Goal: Information Seeking & Learning: Check status

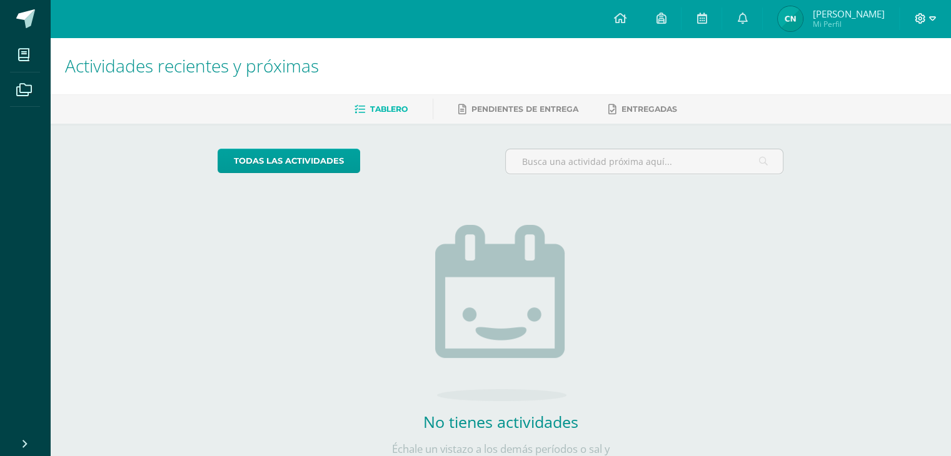
click at [926, 23] on span at bounding box center [925, 19] width 21 height 14
click at [888, 89] on span "Cerrar sesión" at bounding box center [893, 85] width 56 height 12
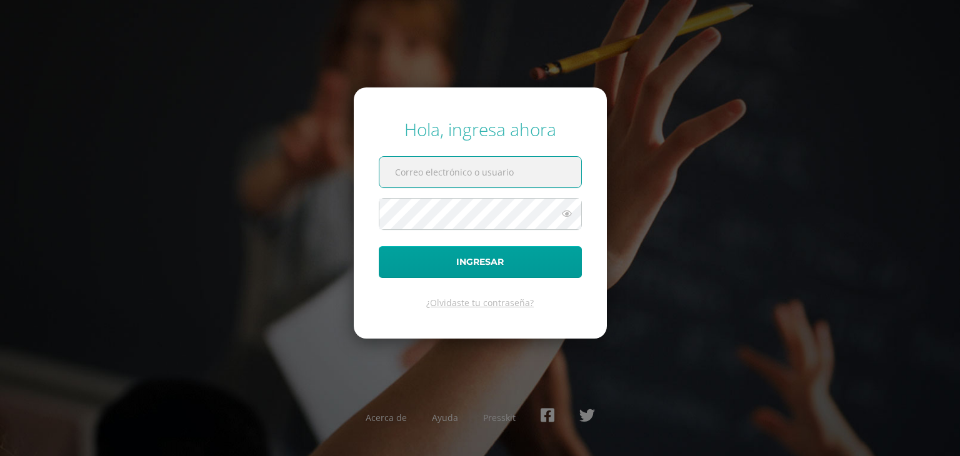
type input "2559082@insarycristovive.edu.gt"
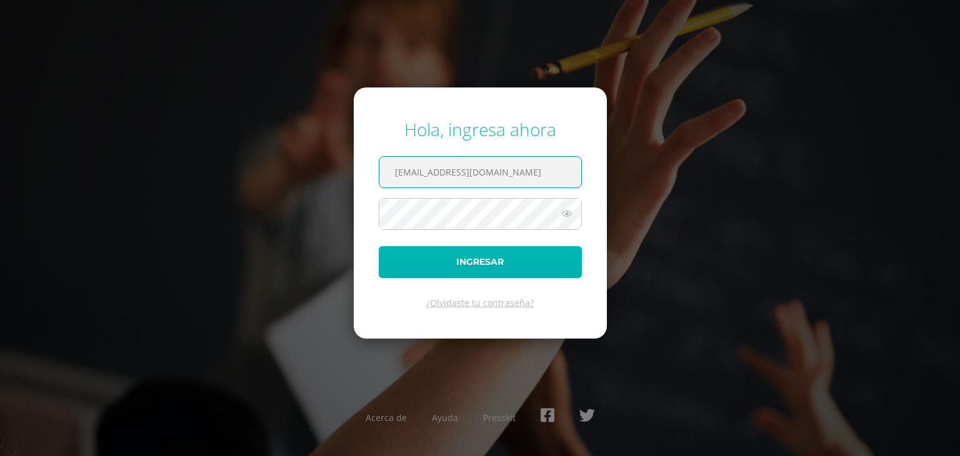
click at [502, 266] on button "Ingresar" at bounding box center [480, 262] width 203 height 32
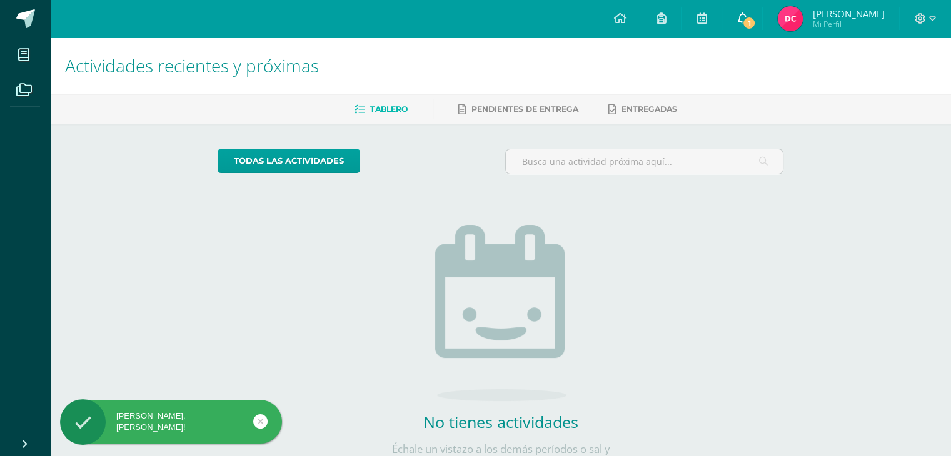
click at [755, 21] on span "1" at bounding box center [749, 23] width 14 height 14
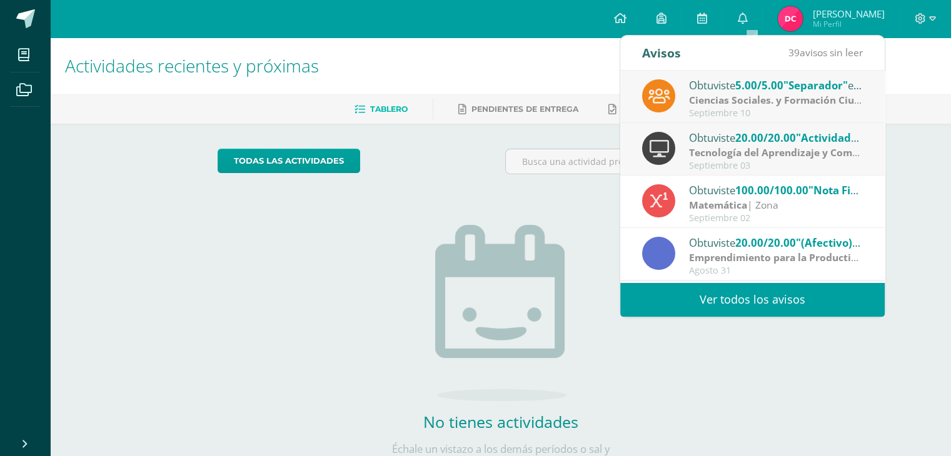
click at [895, 93] on h1 "Actividades recientes y próximas" at bounding box center [500, 66] width 871 height 57
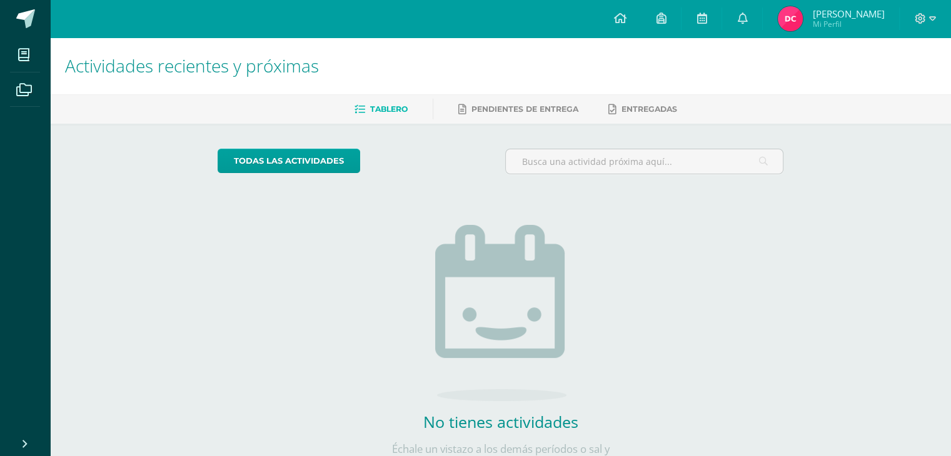
click at [788, 18] on img at bounding box center [790, 18] width 25 height 25
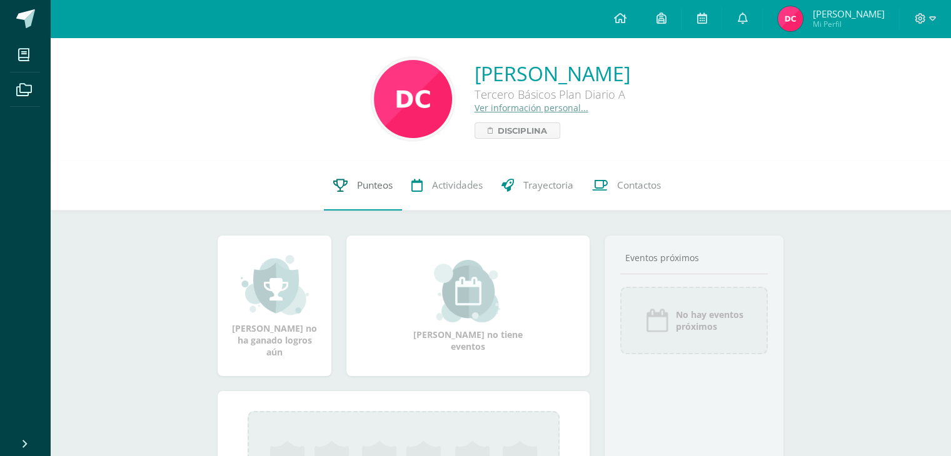
click at [385, 198] on link "Punteos" at bounding box center [363, 186] width 78 height 50
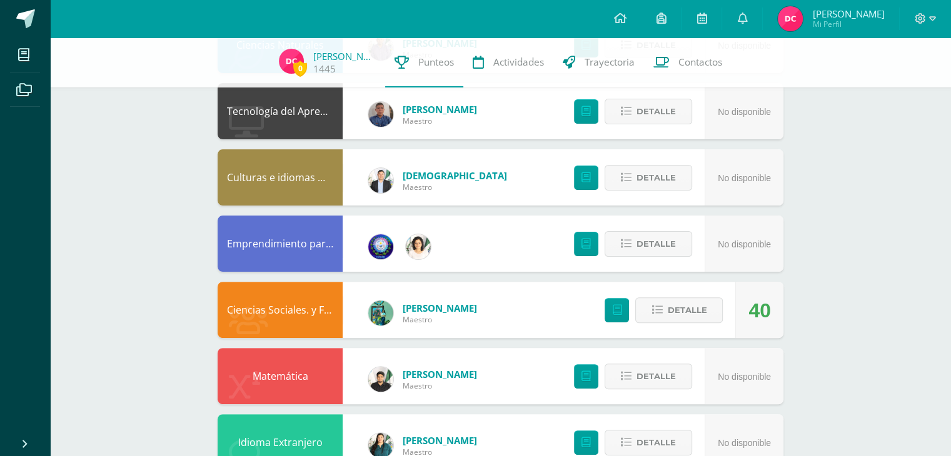
scroll to position [418, 0]
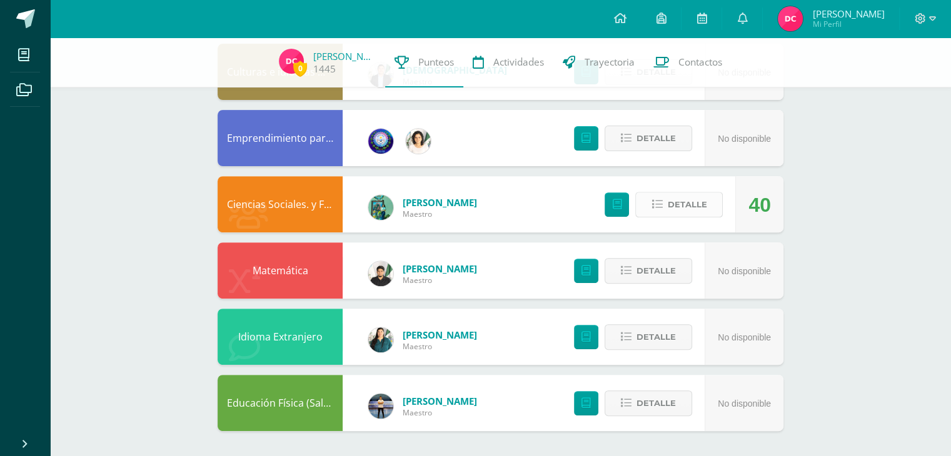
click at [699, 211] on span "Detalle" at bounding box center [686, 204] width 39 height 23
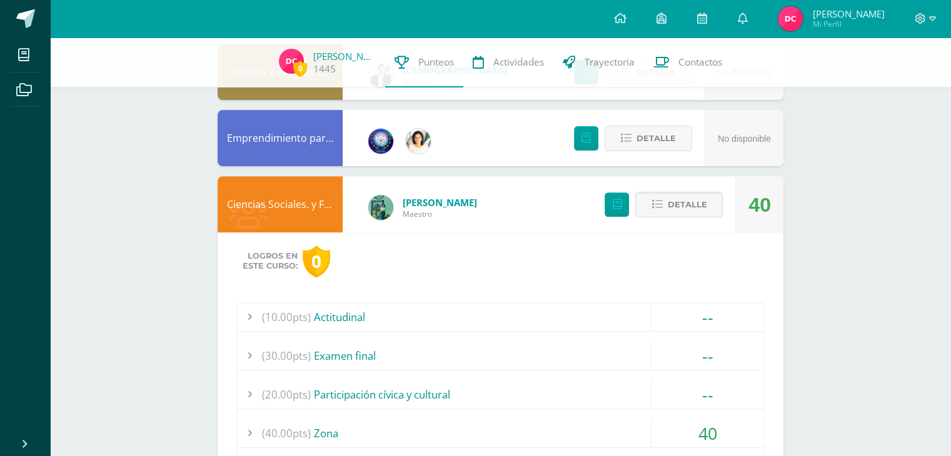
click at [713, 425] on div "40" at bounding box center [707, 433] width 113 height 28
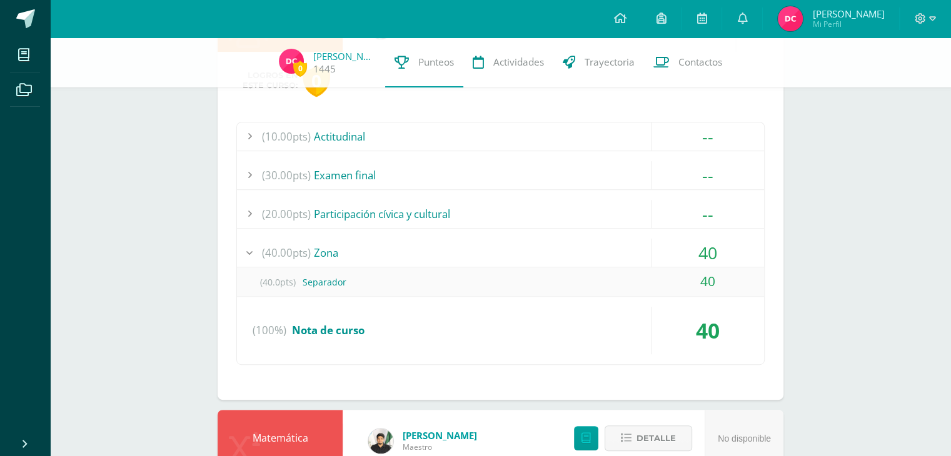
scroll to position [606, 0]
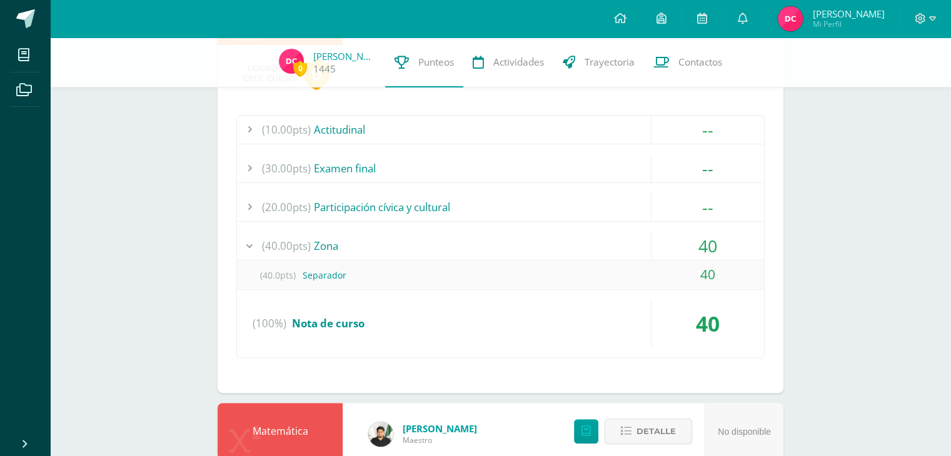
click at [698, 239] on div "40" at bounding box center [707, 246] width 113 height 28
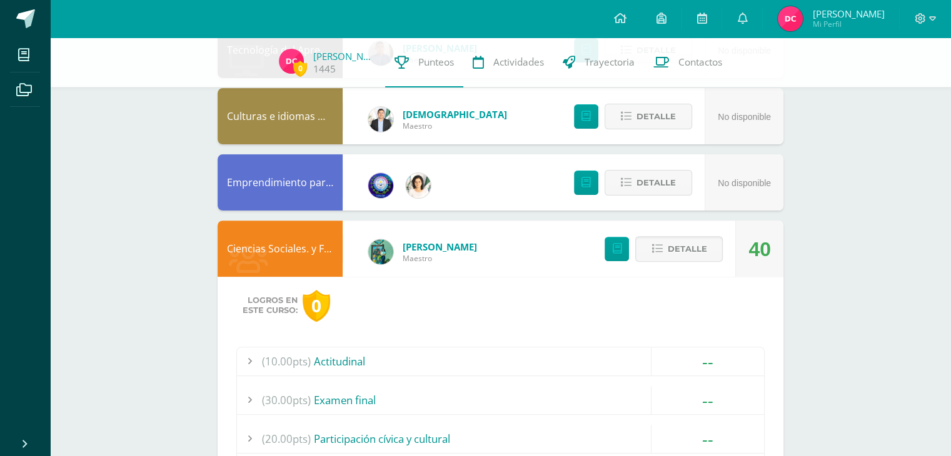
scroll to position [500, 0]
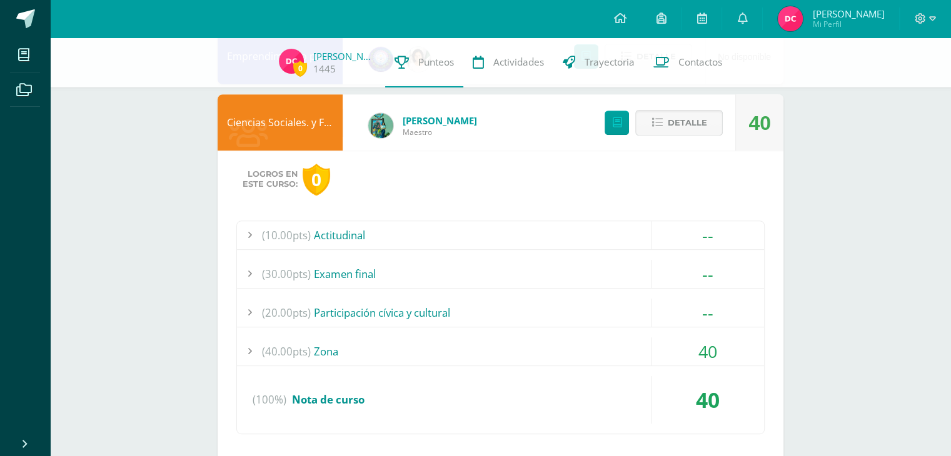
click at [695, 120] on span "Detalle" at bounding box center [686, 122] width 39 height 23
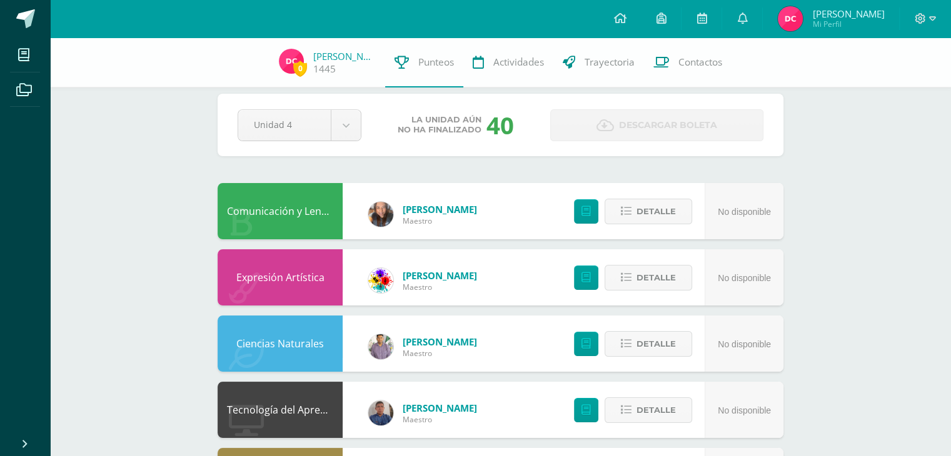
scroll to position [0, 0]
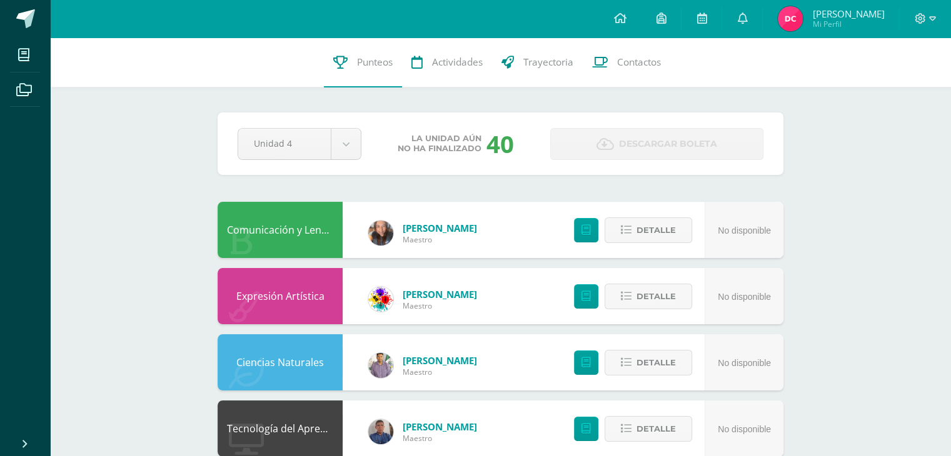
click at [365, 134] on div "Unidad 4 Unidad 1 Unidad 2 Unidad 3 Unidad 4" at bounding box center [300, 144] width 134 height 32
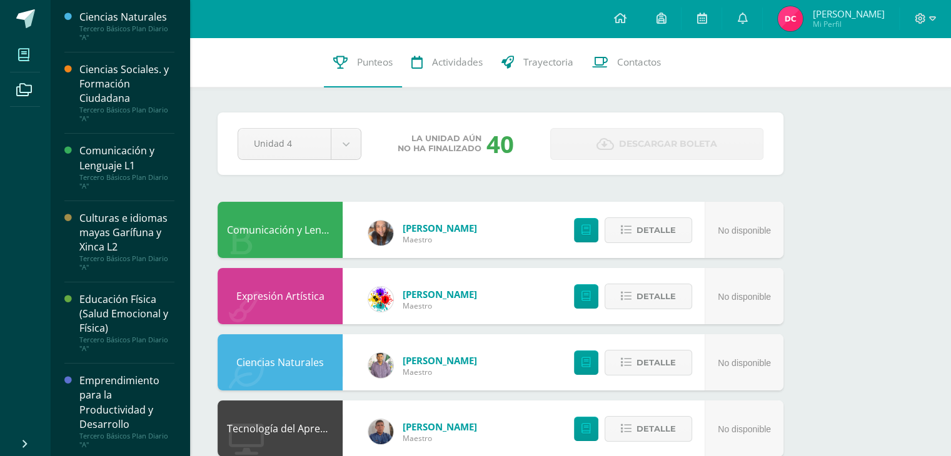
click at [19, 59] on icon at bounding box center [23, 55] width 11 height 13
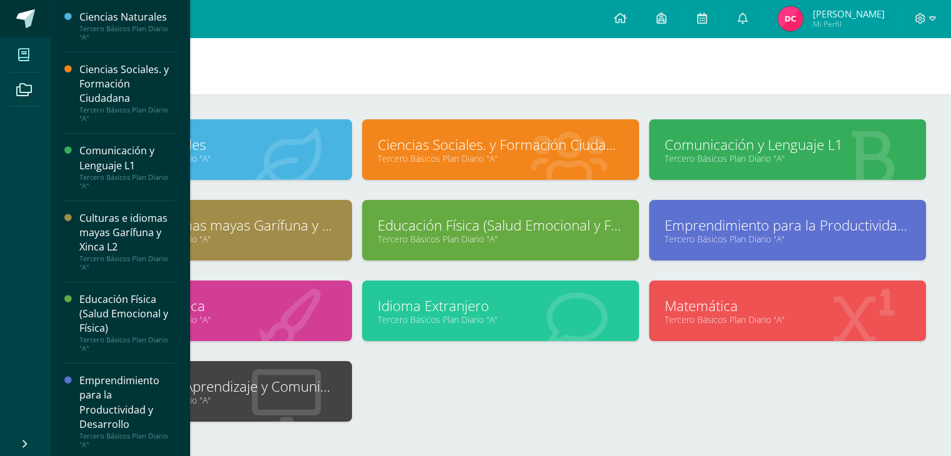
click at [24, 29] on link at bounding box center [25, 19] width 50 height 38
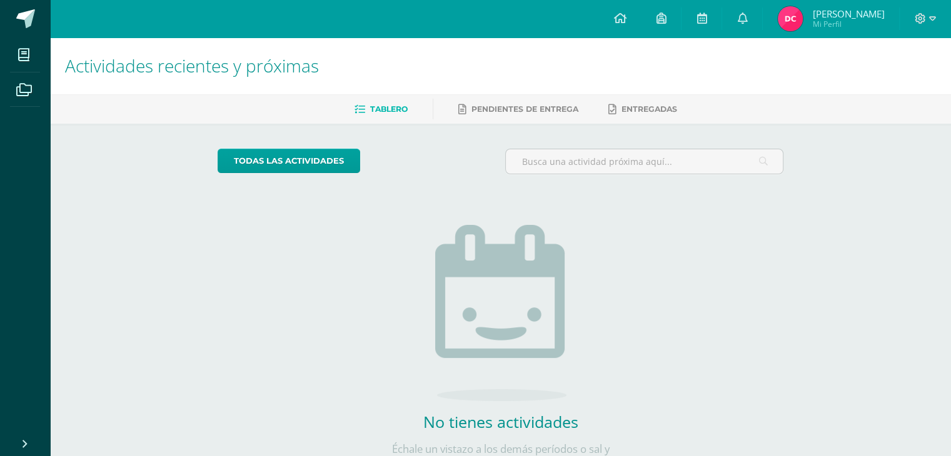
click at [793, 21] on img at bounding box center [790, 18] width 25 height 25
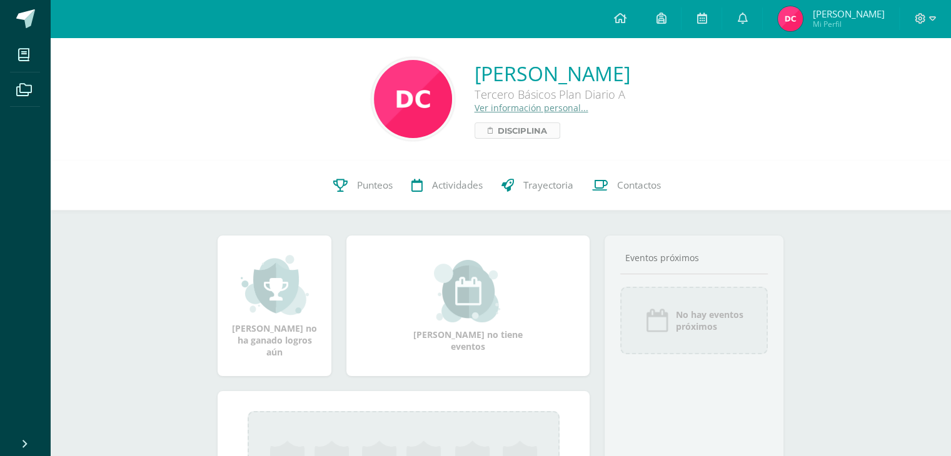
click at [498, 125] on span "Disciplina" at bounding box center [522, 130] width 49 height 15
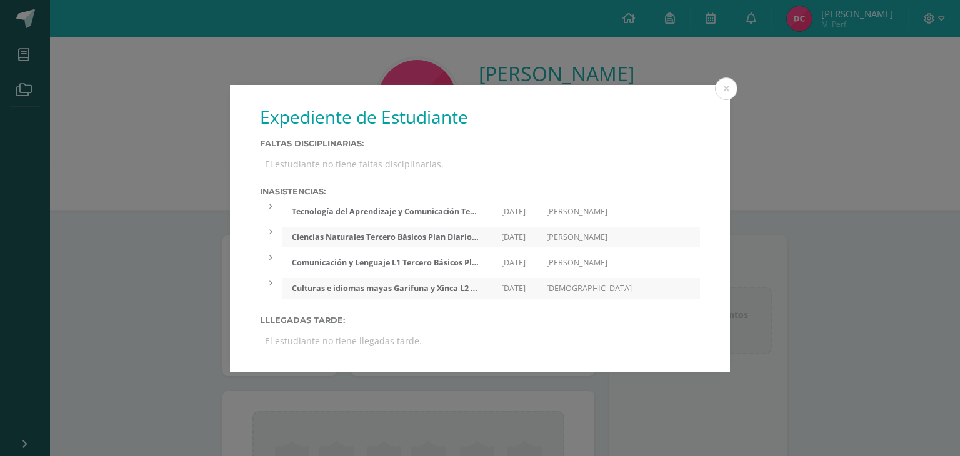
click at [828, 280] on div "Expediente de Estudiante Faltas Disciplinarias: El estudiante no tiene faltas d…" at bounding box center [480, 228] width 950 height 287
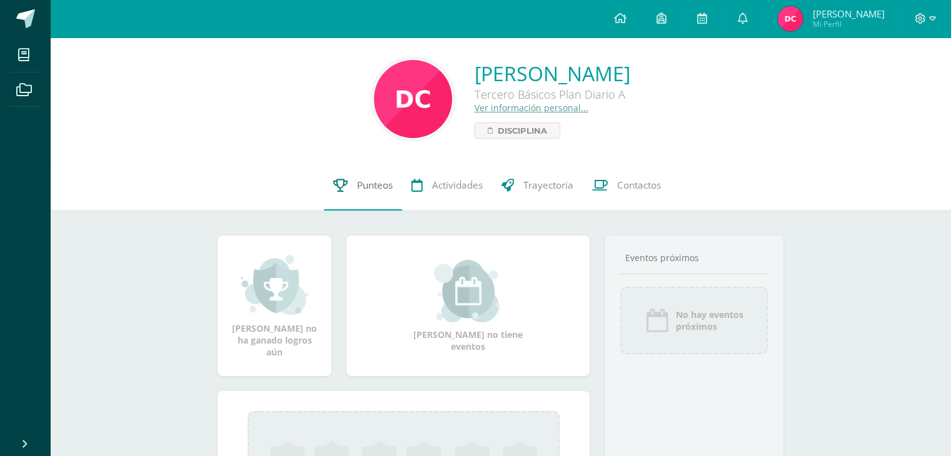
click at [386, 208] on link "Punteos" at bounding box center [363, 186] width 78 height 50
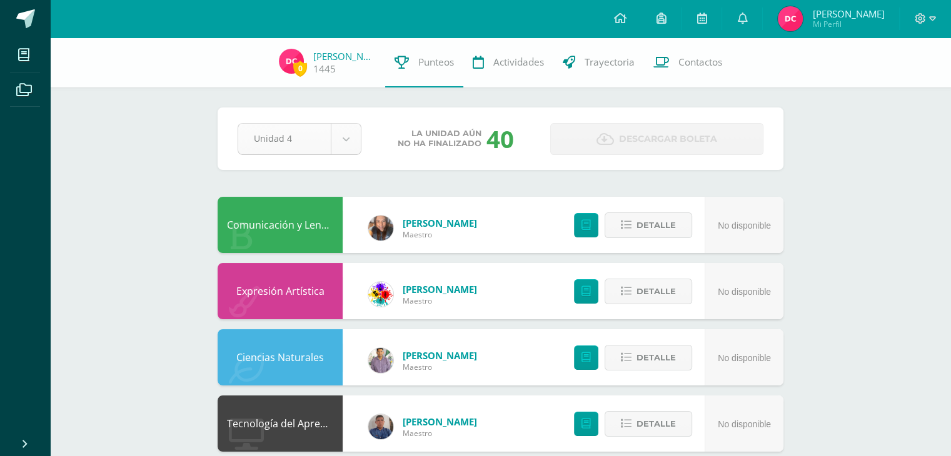
click at [336, 138] on body "Mis cursos Archivos Cerrar panel Ciencias Naturales Tercero Básicos Plan Diario…" at bounding box center [475, 437] width 951 height 875
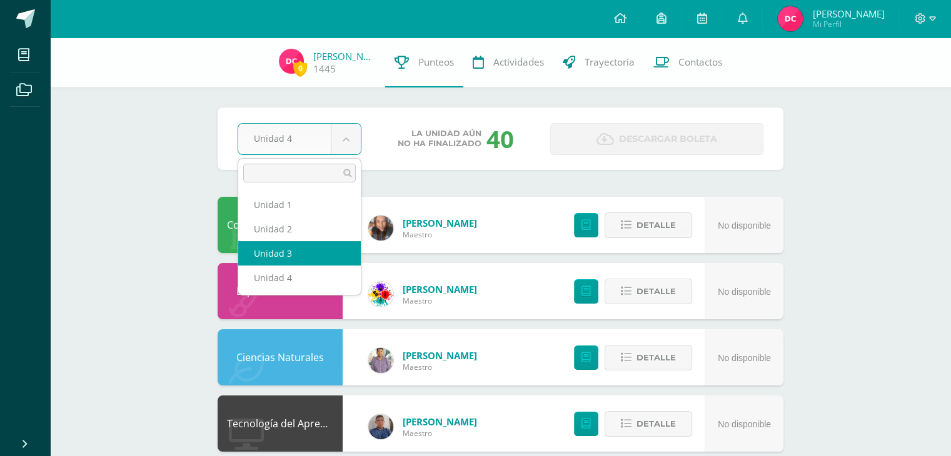
select select "Unidad 3"
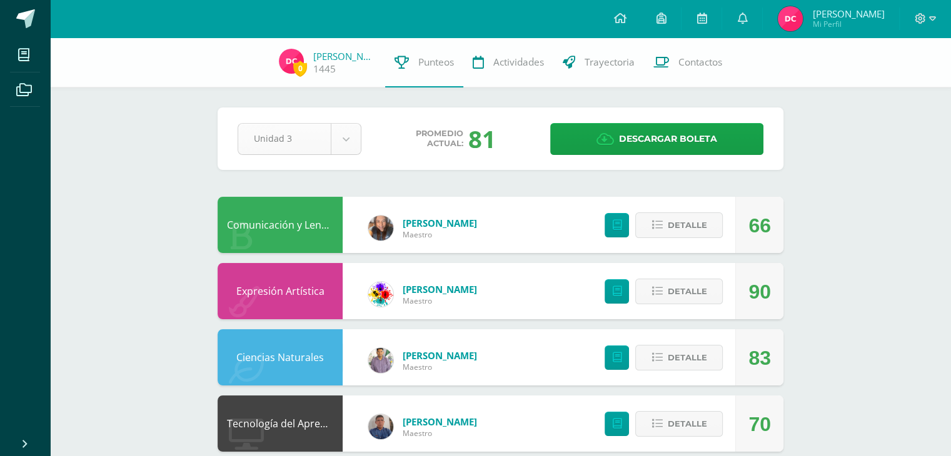
click at [351, 133] on body "Mis cursos Archivos Cerrar panel Ciencias Naturales Tercero Básicos Plan Diario…" at bounding box center [475, 437] width 951 height 875
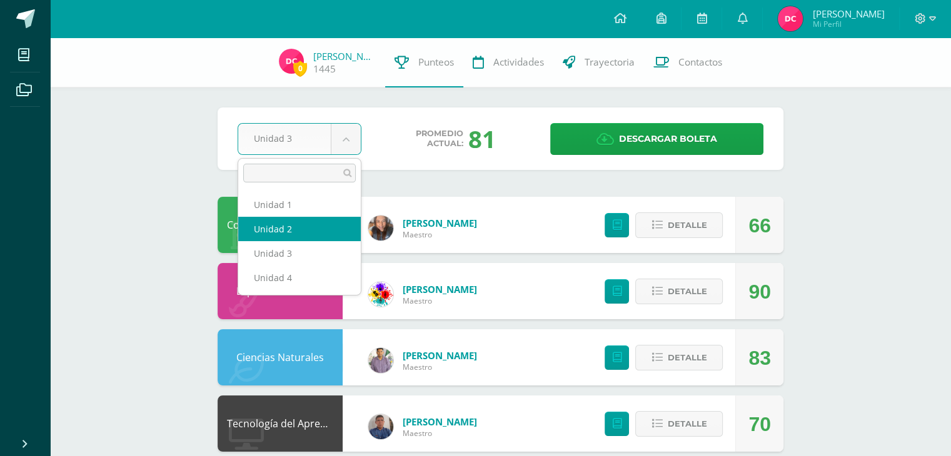
select select "Unidad 2"
click at [345, 131] on body "Mis cursos Archivos Cerrar panel Ciencias Naturales Tercero Básicos Plan Diario…" at bounding box center [475, 437] width 951 height 875
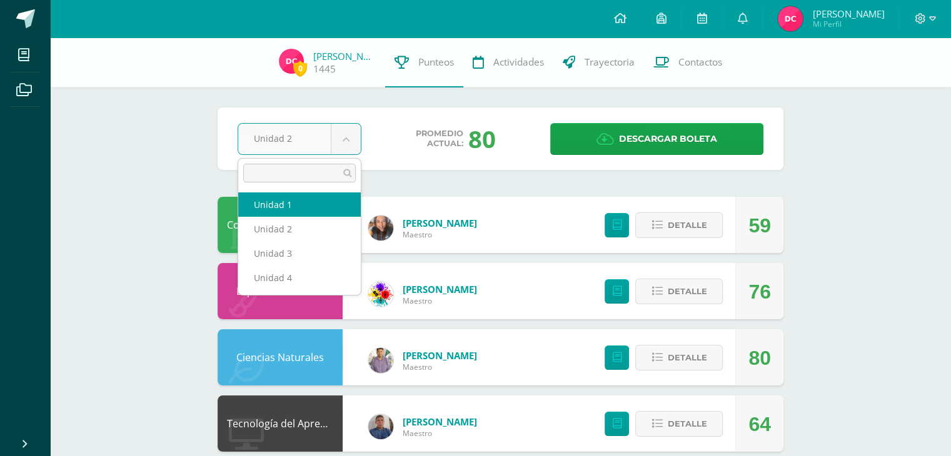
select select "Unidad 1"
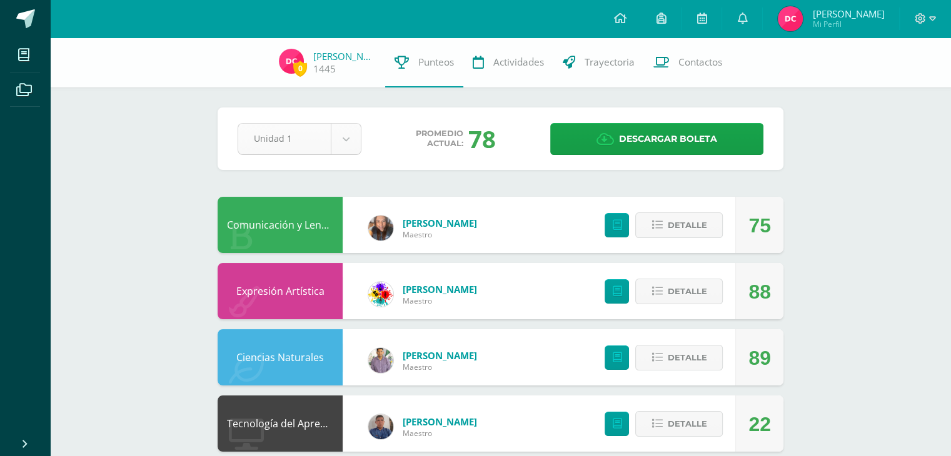
click at [336, 131] on body "Mis cursos Archivos Cerrar panel Ciencias Naturales Tercero Básicos Plan Diario…" at bounding box center [475, 437] width 951 height 875
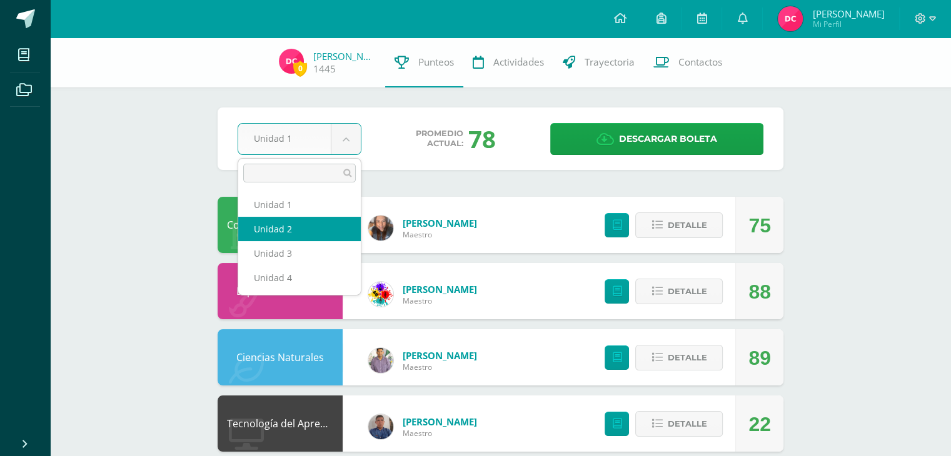
select select "Unidad 2"
click at [346, 134] on body "Mis cursos Archivos Cerrar panel Ciencias Naturales Tercero Básicos Plan Diario…" at bounding box center [475, 437] width 951 height 875
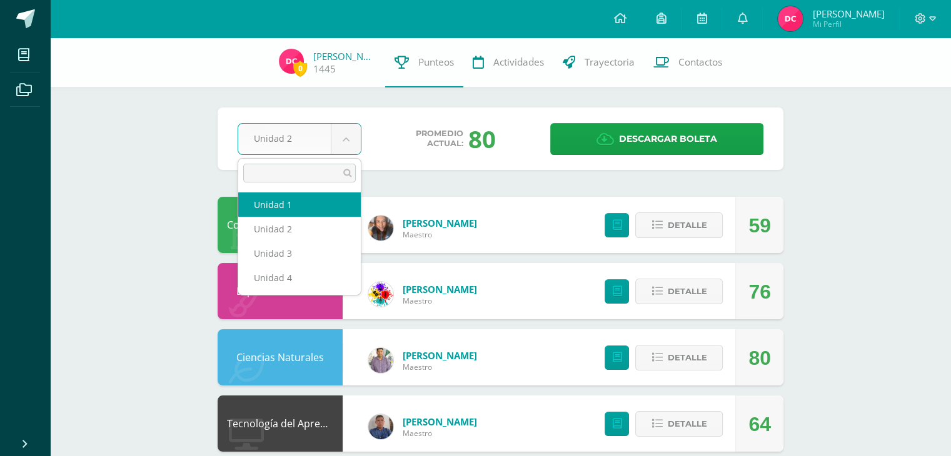
select select "Unidad 1"
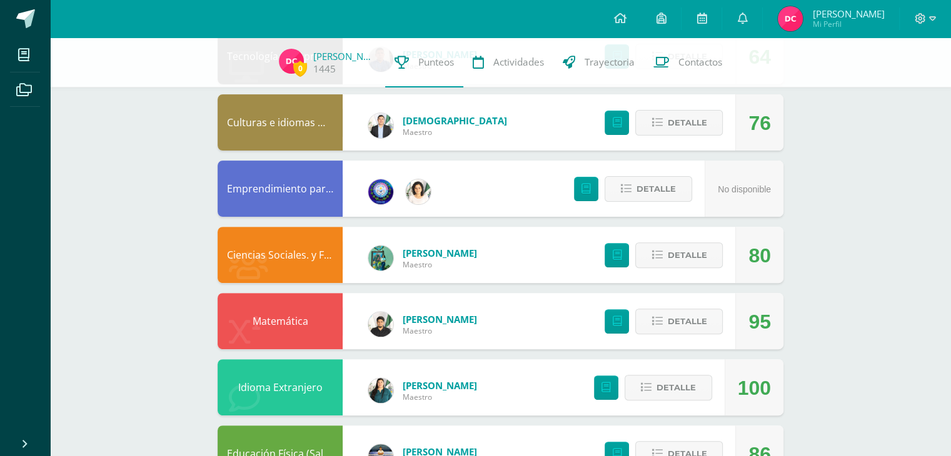
scroll to position [418, 0]
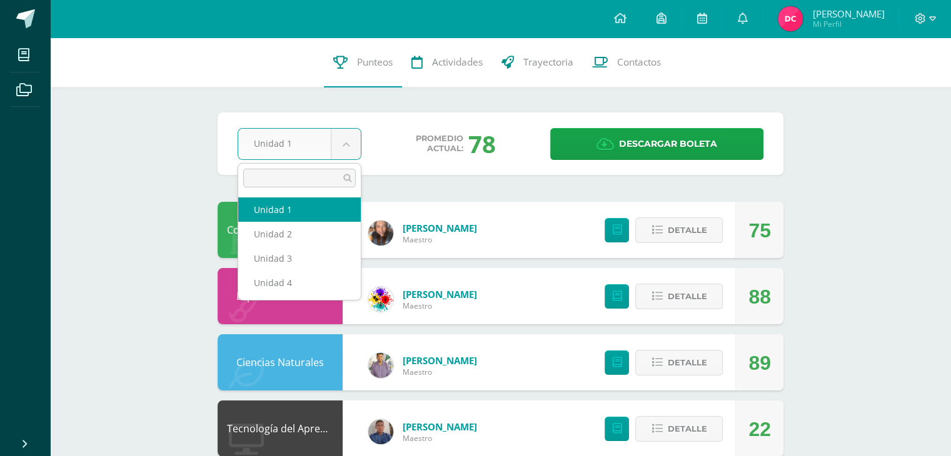
click at [343, 157] on body "Mis cursos Archivos Cerrar panel Ciencias Naturales Tercero Básicos Plan Diario…" at bounding box center [475, 440] width 951 height 880
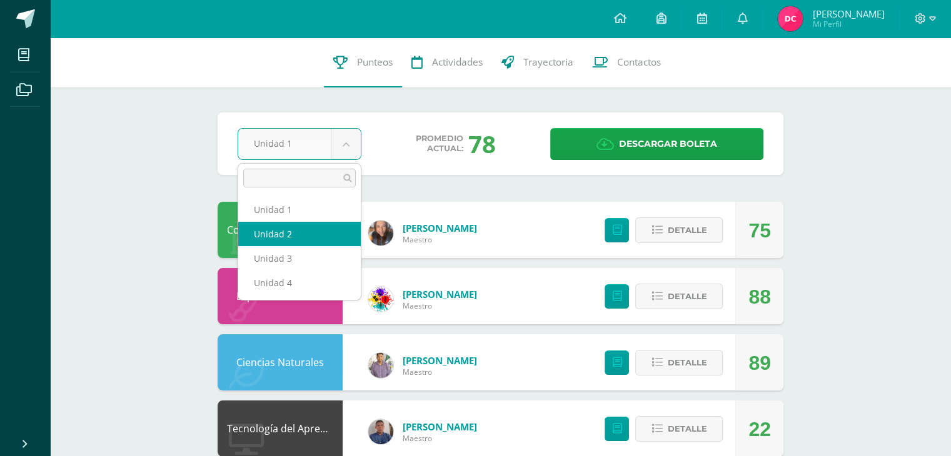
select select "Unidad 2"
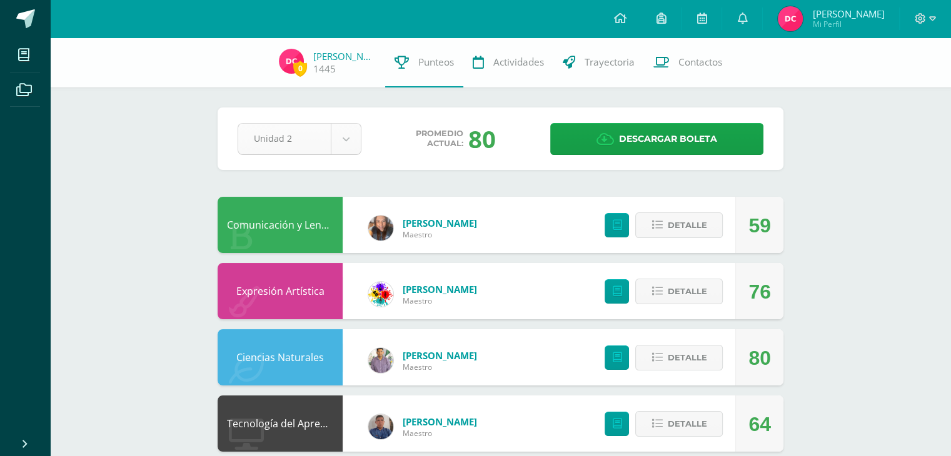
click at [337, 145] on body "Mis cursos Archivos Cerrar panel Ciencias Naturales Tercero Básicos Plan Diario…" at bounding box center [475, 437] width 951 height 875
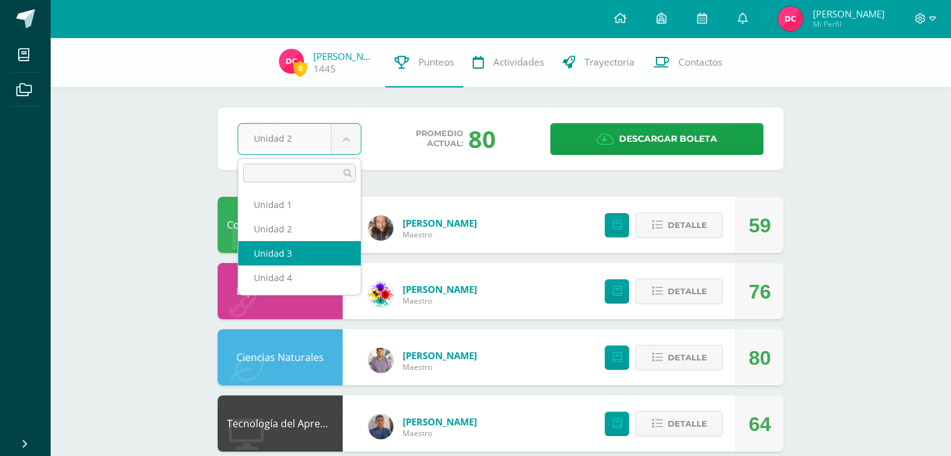
select select "Unidad 3"
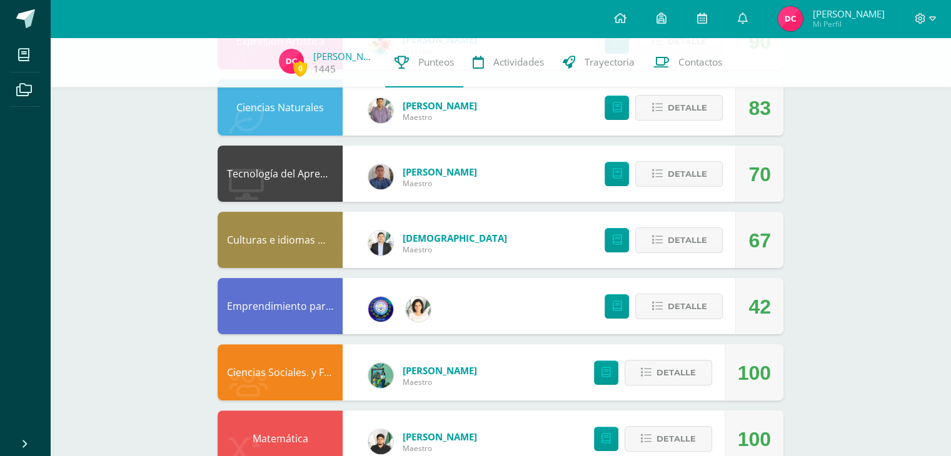
scroll to position [313, 0]
